Goal: Information Seeking & Learning: Learn about a topic

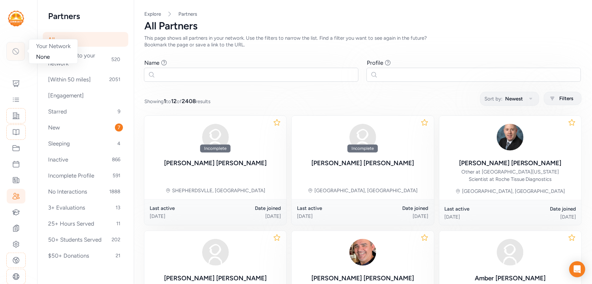
click at [15, 51] on icon at bounding box center [16, 51] width 8 height 8
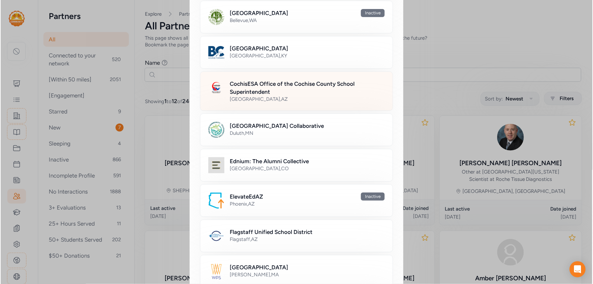
scroll to position [90, 0]
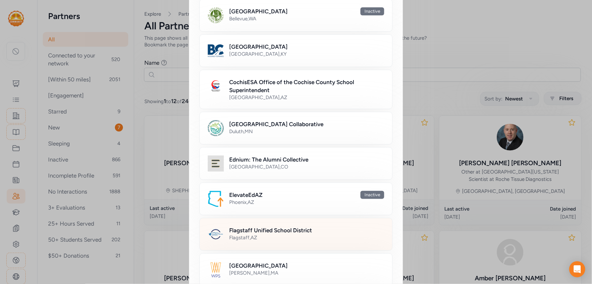
click at [268, 227] on h2 "Flagstaff Unified School District" at bounding box center [270, 230] width 83 height 8
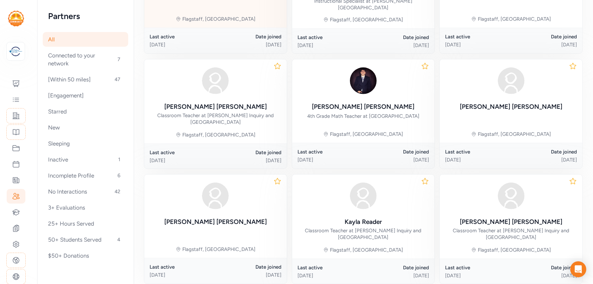
scroll to position [336, 0]
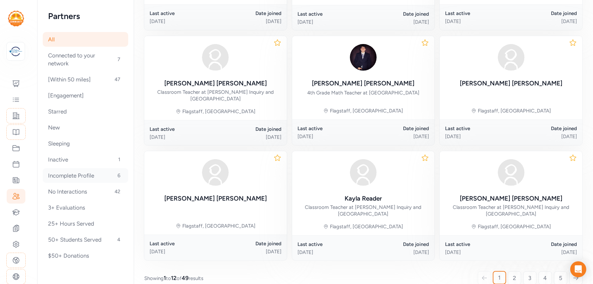
click at [86, 177] on div "Incomplete Profile 6" at bounding box center [85, 175] width 85 height 15
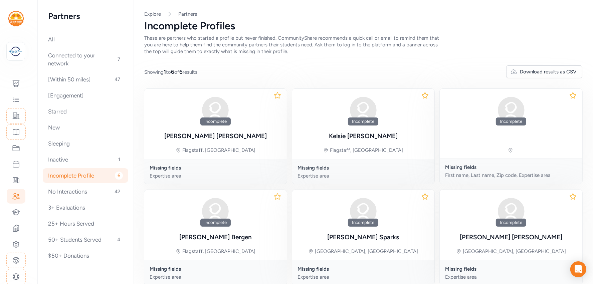
scroll to position [0, 0]
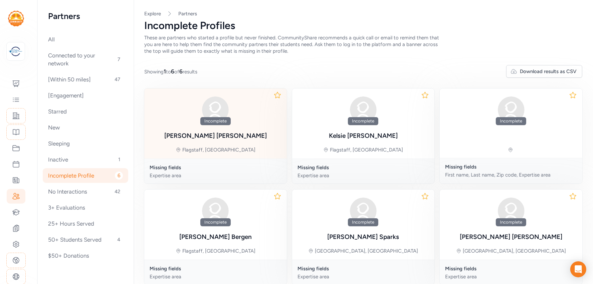
click at [221, 120] on div "Incomplete" at bounding box center [215, 121] width 30 height 8
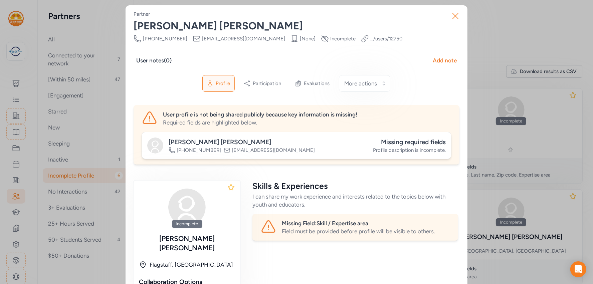
click at [453, 16] on icon "button" at bounding box center [455, 16] width 11 height 11
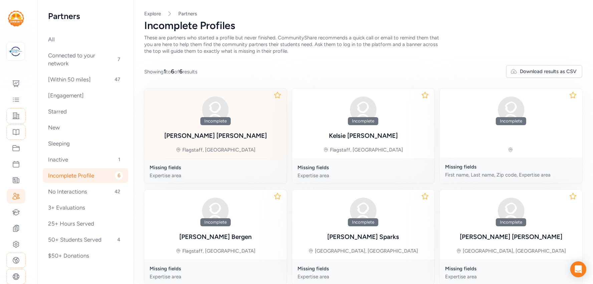
click at [226, 125] on div "Incomplete [PERSON_NAME]" at bounding box center [215, 117] width 103 height 47
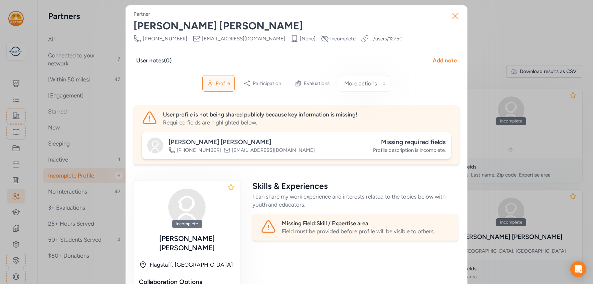
click at [454, 15] on icon "button" at bounding box center [455, 15] width 5 height 5
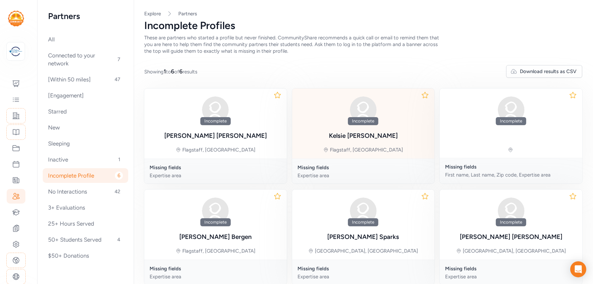
click at [336, 132] on div "Incomplete [PERSON_NAME] Flagstaff, [GEOGRAPHIC_DATA]" at bounding box center [363, 123] width 143 height 70
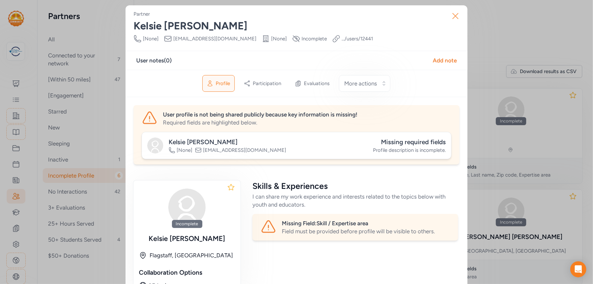
click at [453, 14] on icon "button" at bounding box center [455, 16] width 11 height 11
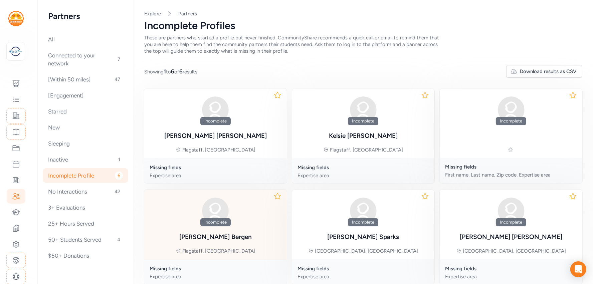
click at [210, 224] on div "Incomplete" at bounding box center [215, 222] width 30 height 8
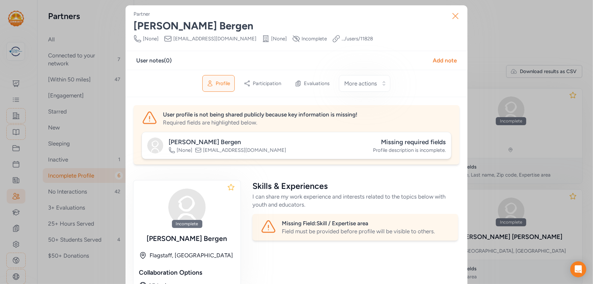
click at [454, 19] on icon "button" at bounding box center [455, 16] width 11 height 11
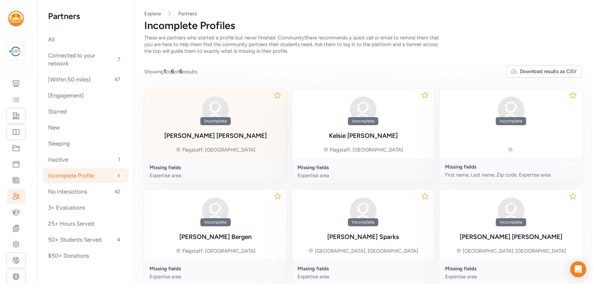
click at [213, 148] on div "Flagstaff, [GEOGRAPHIC_DATA]" at bounding box center [218, 150] width 73 height 7
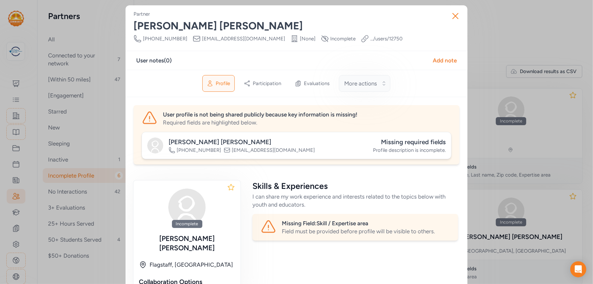
click at [377, 82] on button "More actions" at bounding box center [364, 83] width 51 height 17
click at [414, 78] on div "Profile Participation Evaluations More actions Make profile inactive Send remin…" at bounding box center [297, 83] width 342 height 27
click at [371, 81] on span "More actions" at bounding box center [361, 83] width 33 height 8
click at [420, 81] on div "Profile Participation Evaluations More actions Make profile inactive Send remin…" at bounding box center [297, 83] width 342 height 27
click at [379, 82] on button "More actions" at bounding box center [364, 83] width 51 height 17
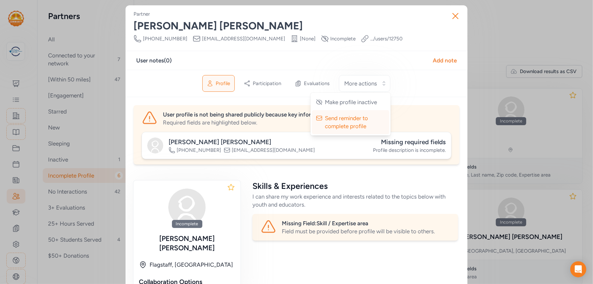
click at [417, 93] on div "Profile Participation Evaluations More actions Make profile inactive Send remin…" at bounding box center [297, 83] width 342 height 27
click at [454, 17] on icon "button" at bounding box center [455, 16] width 11 height 11
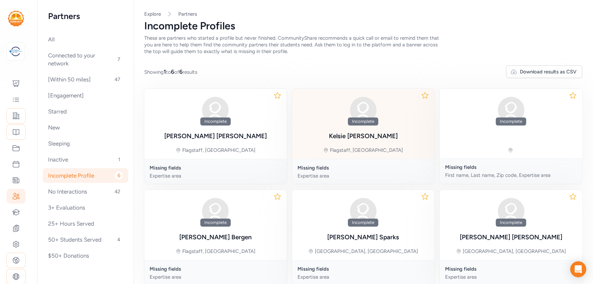
click at [387, 122] on div "Incomplete [PERSON_NAME] Flagstaff, [GEOGRAPHIC_DATA]" at bounding box center [363, 124] width 143 height 70
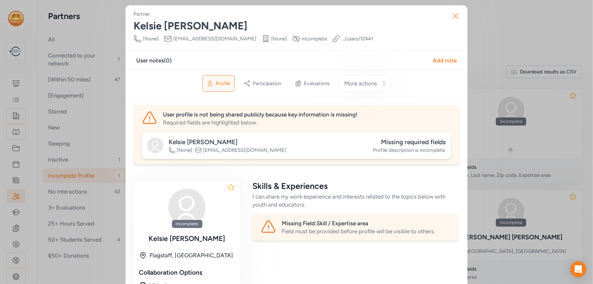
click at [453, 18] on icon "button" at bounding box center [455, 15] width 5 height 5
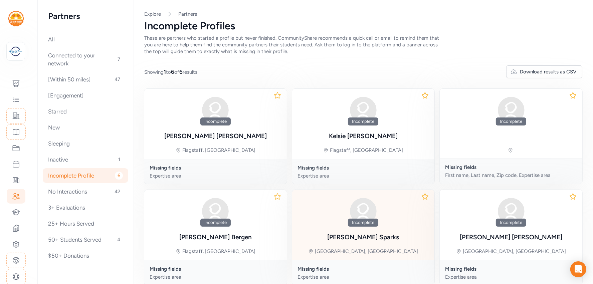
click at [376, 210] on img at bounding box center [363, 211] width 32 height 32
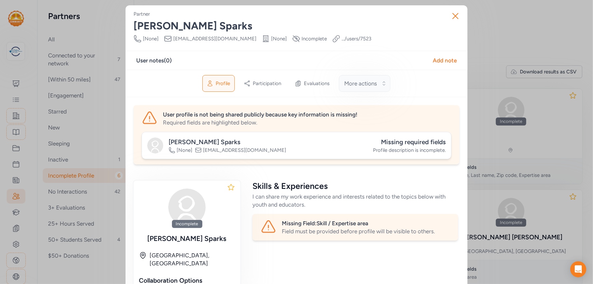
click at [367, 78] on button "More actions" at bounding box center [364, 83] width 51 height 17
click at [380, 56] on div "User notes ( 0 ) Add note" at bounding box center [296, 60] width 321 height 8
click at [454, 17] on icon "button" at bounding box center [455, 16] width 11 height 11
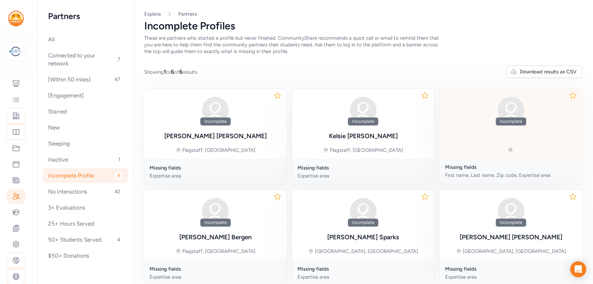
click at [519, 132] on div "Incomplete" at bounding box center [511, 123] width 143 height 69
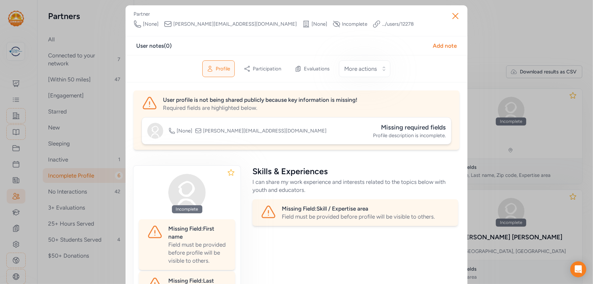
scroll to position [1, 0]
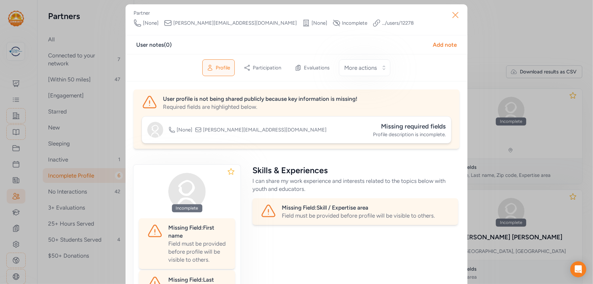
click at [454, 13] on icon "button" at bounding box center [455, 15] width 11 height 11
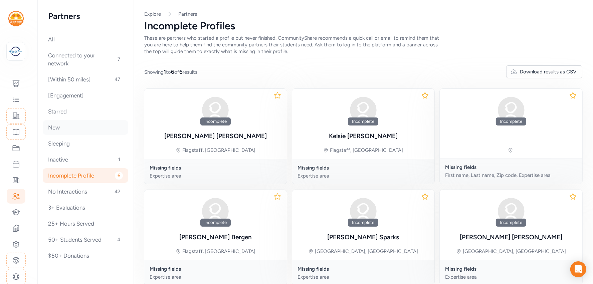
click at [72, 124] on div "New" at bounding box center [85, 127] width 85 height 15
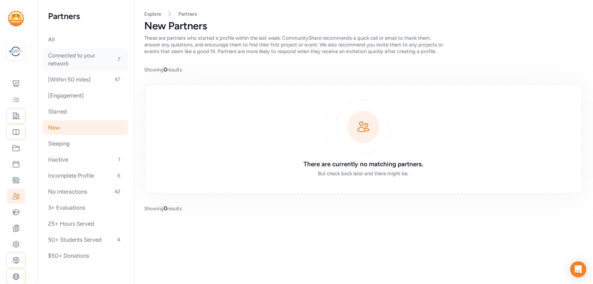
click at [73, 61] on div "Connected to your network 7" at bounding box center [85, 59] width 85 height 23
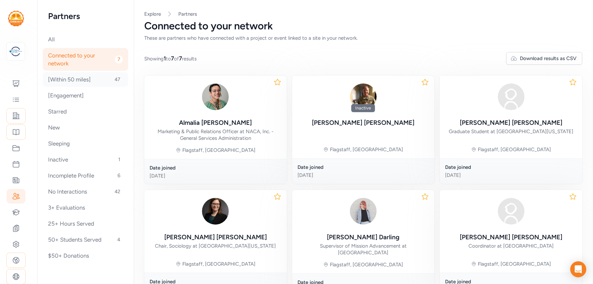
click at [74, 79] on div "[Within 50 miles] 47" at bounding box center [85, 79] width 85 height 15
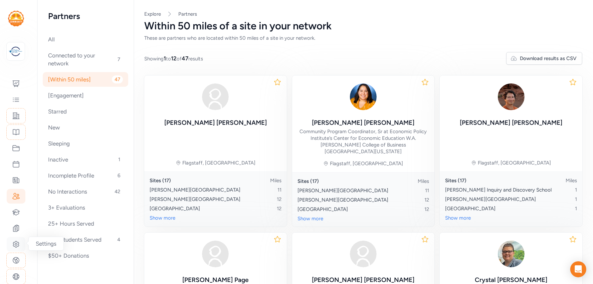
click at [14, 242] on icon at bounding box center [16, 244] width 8 height 8
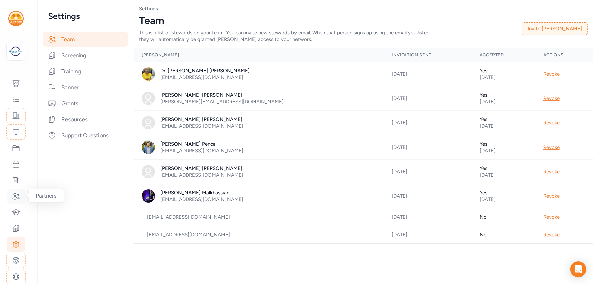
click at [14, 192] on icon at bounding box center [16, 196] width 8 height 8
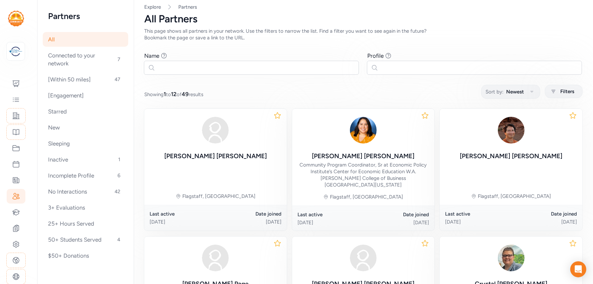
scroll to position [8, 0]
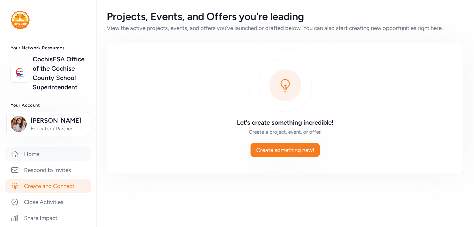
click at [44, 152] on link "Home" at bounding box center [47, 154] width 85 height 15
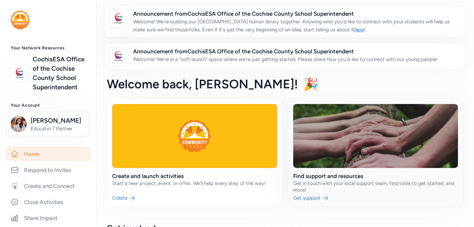
click at [300, 182] on link at bounding box center [376, 153] width 176 height 108
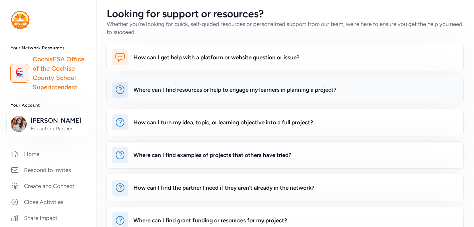
click at [211, 94] on div "Where can I find resources or help to engage my learners in planning a project?" at bounding box center [296, 90] width 325 height 16
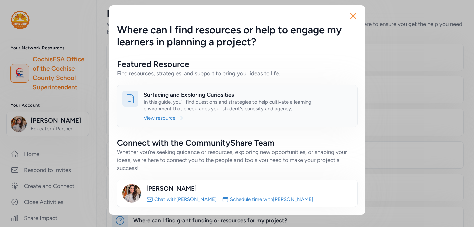
click at [161, 116] on link at bounding box center [237, 105] width 240 height 41
click at [356, 17] on icon "button" at bounding box center [353, 16] width 11 height 11
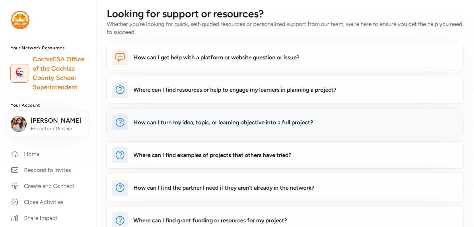
click at [211, 126] on div "How can I turn my idea, topic, or learning objective into a full project?" at bounding box center [224, 123] width 180 height 8
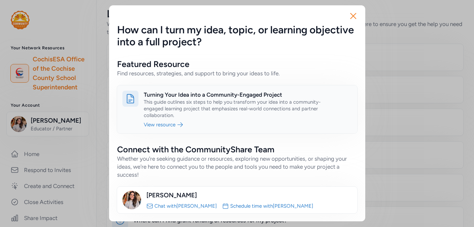
click at [170, 112] on link at bounding box center [237, 109] width 240 height 48
click at [351, 15] on icon "button" at bounding box center [353, 16] width 11 height 11
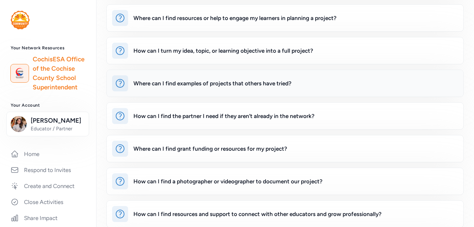
scroll to position [73, 0]
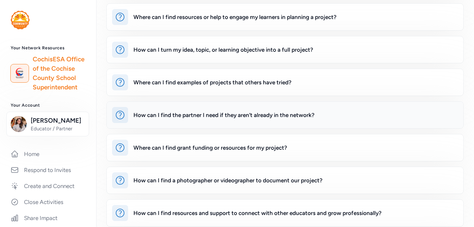
click at [235, 116] on div "How can I find the partner I need if they aren’t already in the network?" at bounding box center [224, 115] width 181 height 8
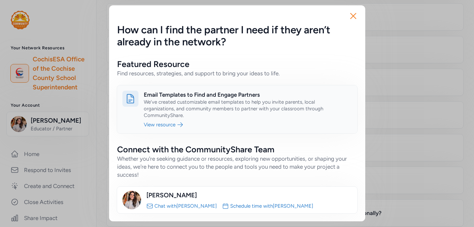
click at [170, 123] on link at bounding box center [237, 109] width 240 height 48
click at [353, 18] on icon "button" at bounding box center [353, 16] width 11 height 11
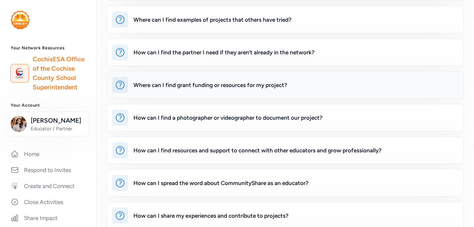
scroll to position [137, 0]
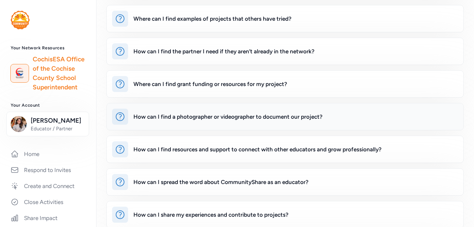
click at [252, 122] on div "How can I find a photographer or videographer to document our project?" at bounding box center [296, 117] width 325 height 16
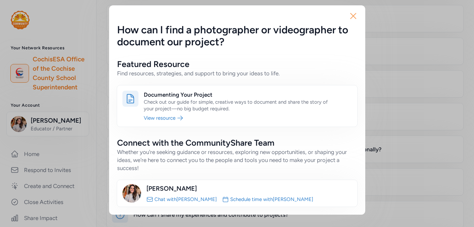
click at [353, 17] on icon "button" at bounding box center [353, 16] width 11 height 11
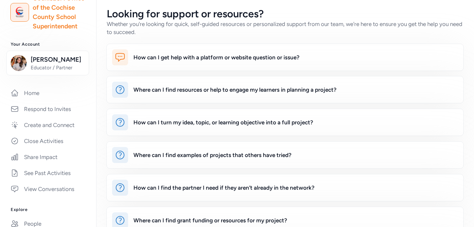
scroll to position [64, 0]
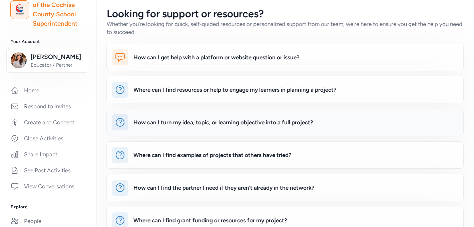
click at [165, 120] on div "How can I turn my idea, topic, or learning objective into a full project?" at bounding box center [224, 123] width 180 height 8
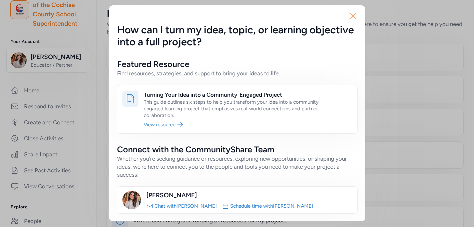
click at [350, 14] on icon "button" at bounding box center [353, 16] width 11 height 11
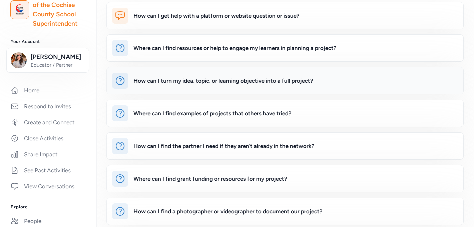
scroll to position [47, 0]
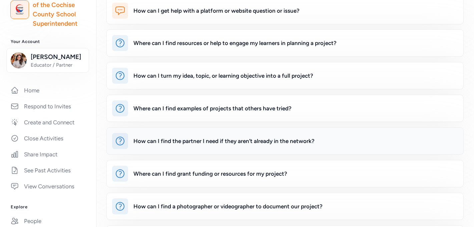
click at [214, 142] on div "How can I find the partner I need if they aren’t already in the network?" at bounding box center [224, 141] width 181 height 8
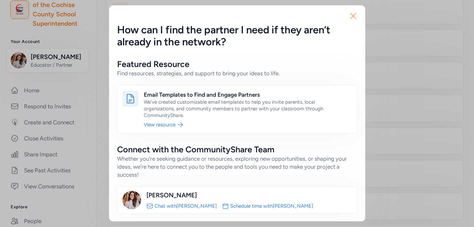
click at [351, 16] on icon "button" at bounding box center [353, 16] width 11 height 11
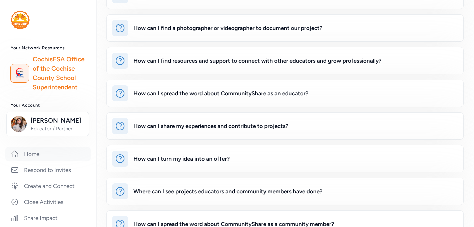
click at [40, 156] on link "Home" at bounding box center [47, 154] width 85 height 15
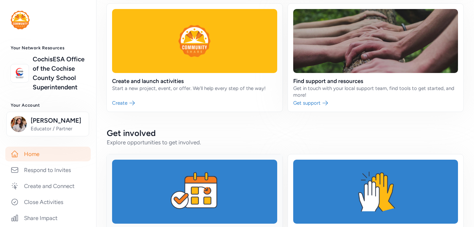
scroll to position [94, 0]
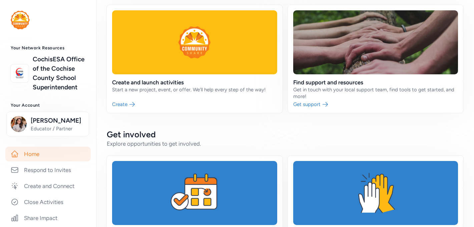
click at [230, 124] on div "Create and launch activities Start a new project, event, or offer. We'll help e…" at bounding box center [285, 202] width 357 height 394
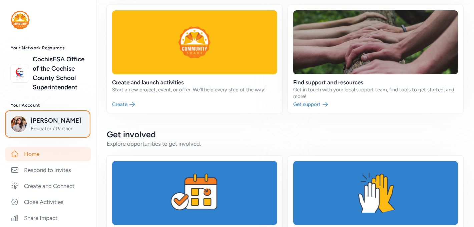
click at [47, 126] on span "Educator / Partner" at bounding box center [58, 129] width 54 height 7
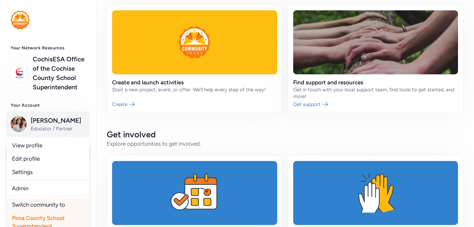
scroll to position [22, 0]
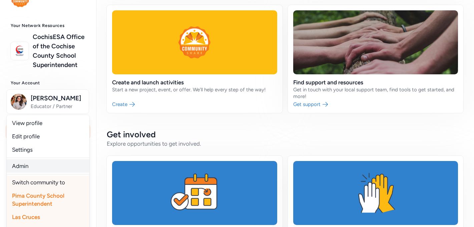
click at [40, 168] on link "Admin" at bounding box center [48, 166] width 83 height 13
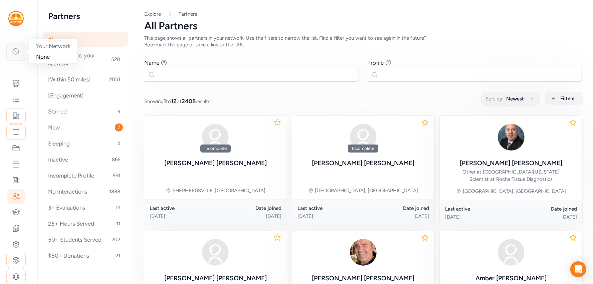
click at [17, 49] on icon at bounding box center [16, 51] width 8 height 8
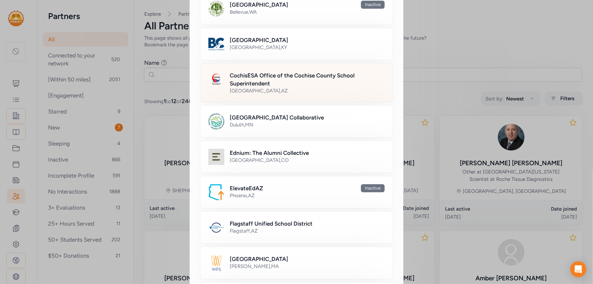
scroll to position [97, 0]
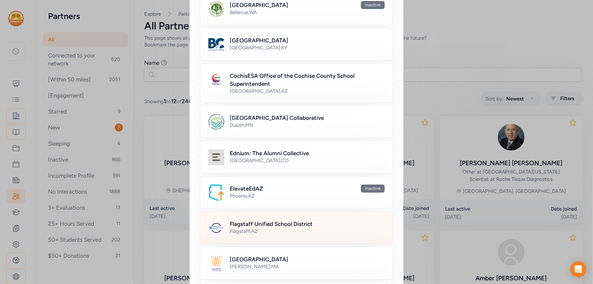
click at [263, 221] on h2 "Flagstaff Unified School District" at bounding box center [271, 224] width 83 height 8
